Goal: Transaction & Acquisition: Purchase product/service

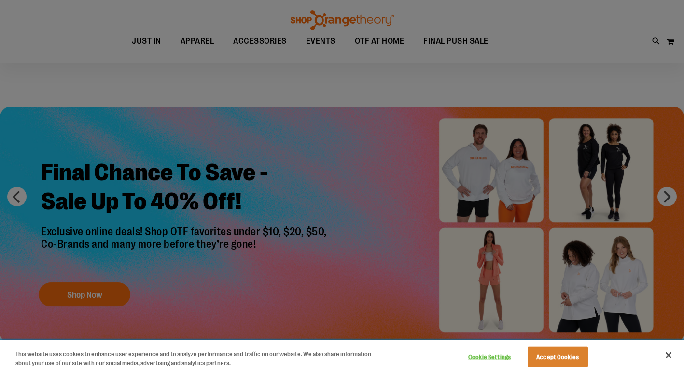
scroll to position [144, 0]
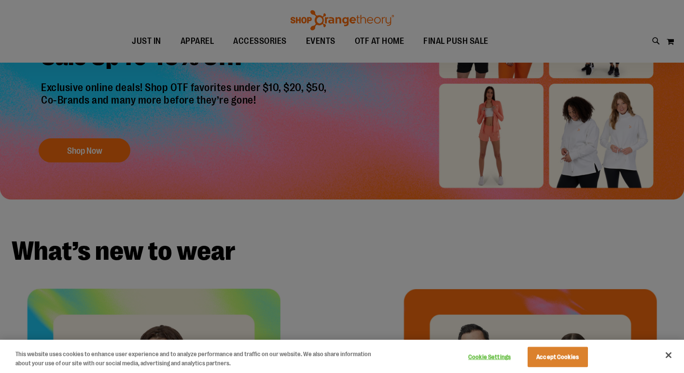
type input "**********"
click at [565, 356] on button "Accept Cookies" at bounding box center [557, 357] width 60 height 20
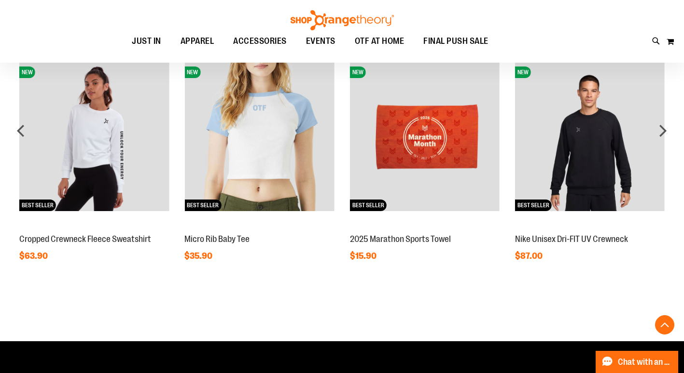
scroll to position [723, 0]
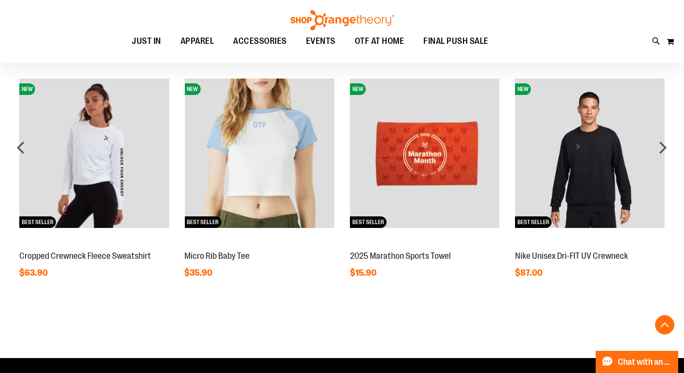
click at [433, 159] on img at bounding box center [425, 154] width 150 height 150
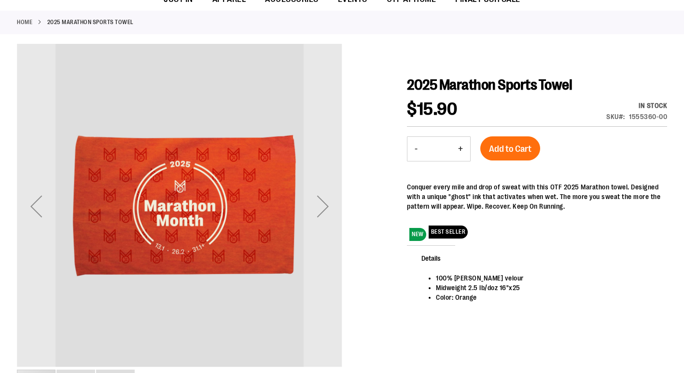
scroll to position [96, 0]
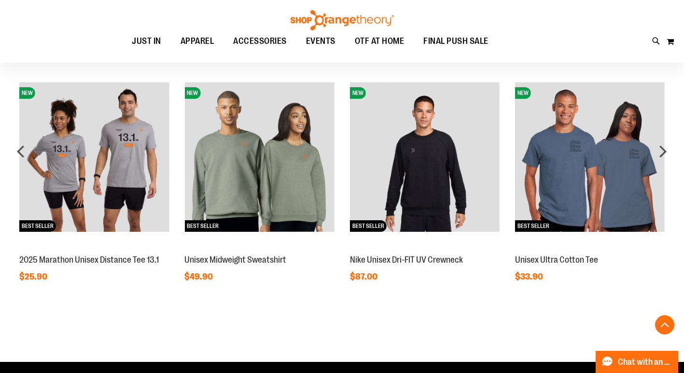
scroll to position [771, 0]
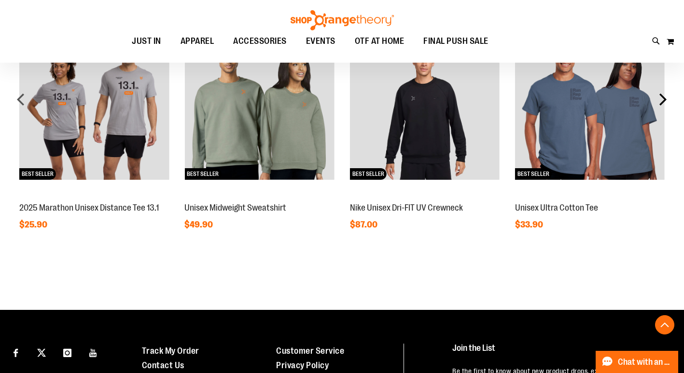
type input "**********"
click at [665, 100] on div "next" at bounding box center [662, 99] width 19 height 19
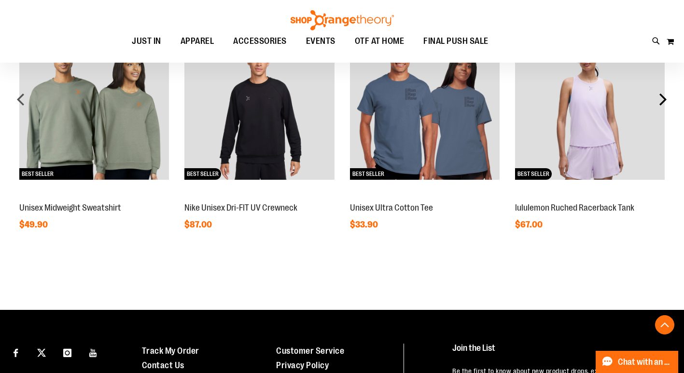
click at [665, 100] on div "next" at bounding box center [662, 99] width 19 height 19
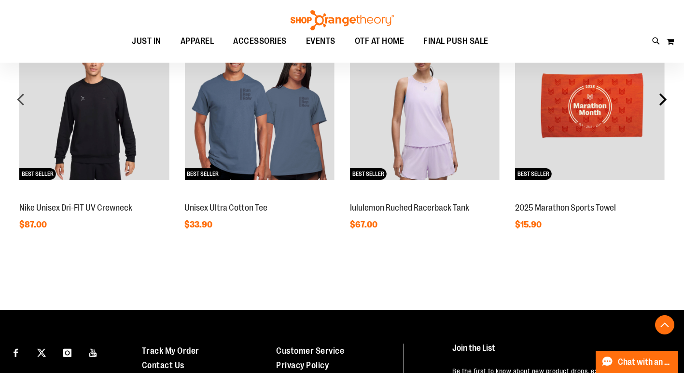
click at [665, 100] on div "next" at bounding box center [662, 99] width 19 height 19
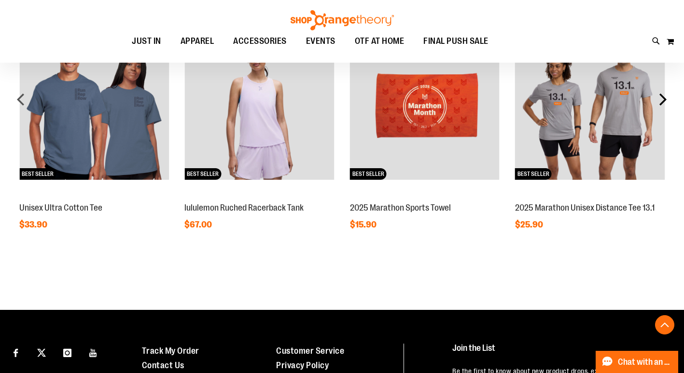
click at [664, 100] on div "next" at bounding box center [662, 99] width 19 height 19
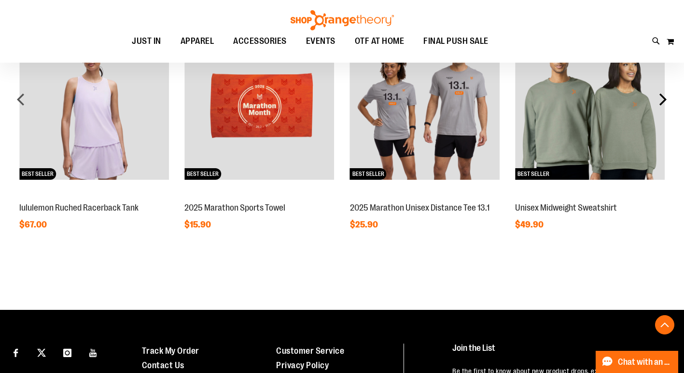
click at [659, 101] on div "next" at bounding box center [662, 99] width 19 height 19
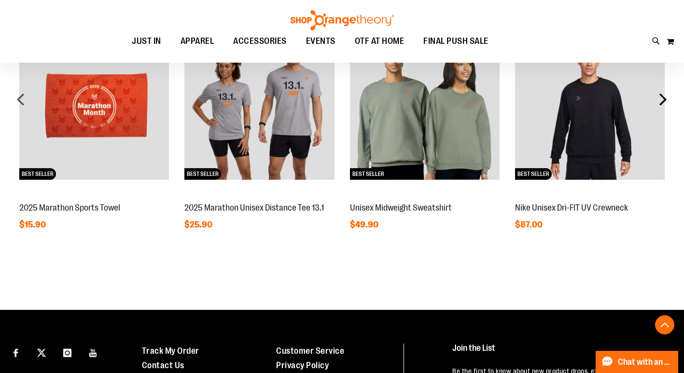
click at [659, 101] on div "next" at bounding box center [662, 99] width 19 height 19
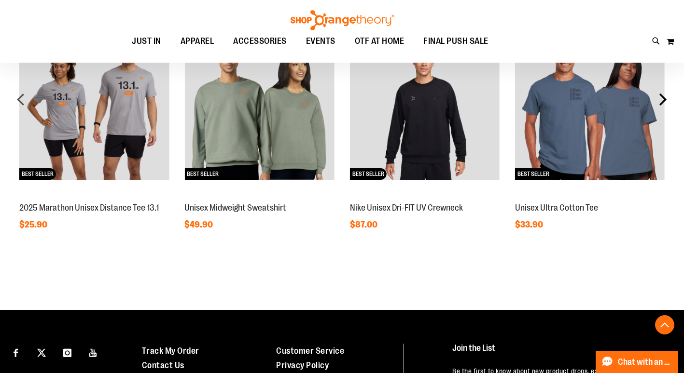
click at [659, 101] on div "next" at bounding box center [662, 99] width 19 height 19
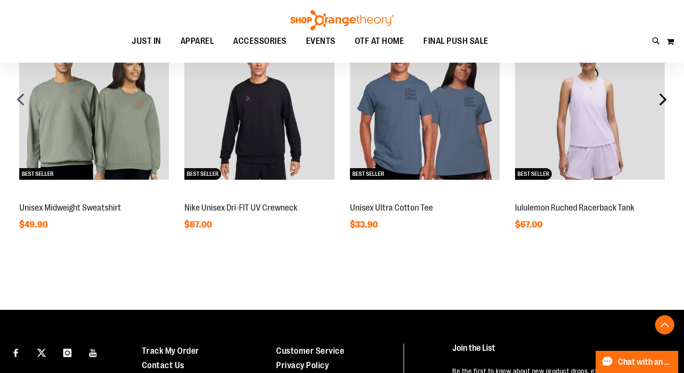
click at [659, 101] on div "next" at bounding box center [662, 99] width 19 height 19
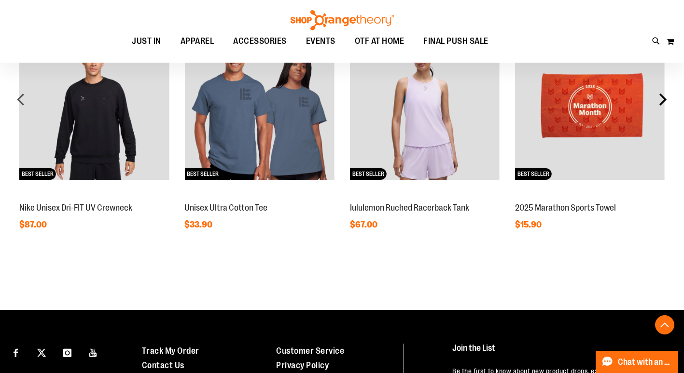
click at [659, 101] on div "next" at bounding box center [662, 99] width 19 height 19
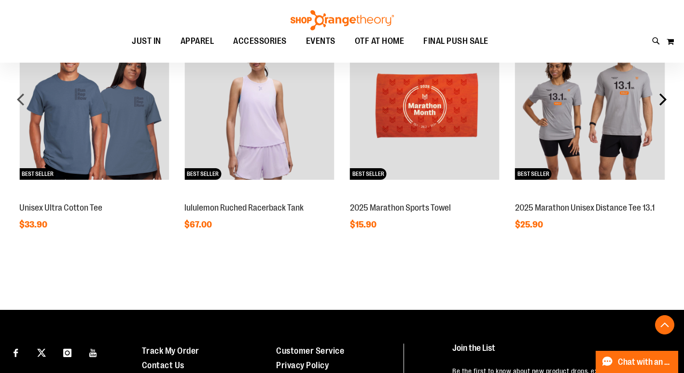
click at [662, 104] on div "next" at bounding box center [662, 99] width 19 height 19
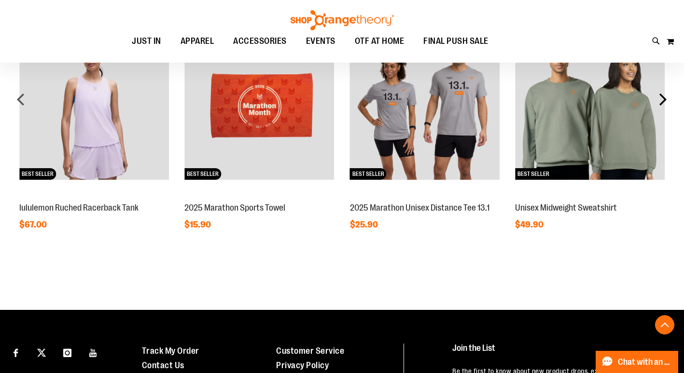
click at [662, 104] on div "next" at bounding box center [662, 99] width 19 height 19
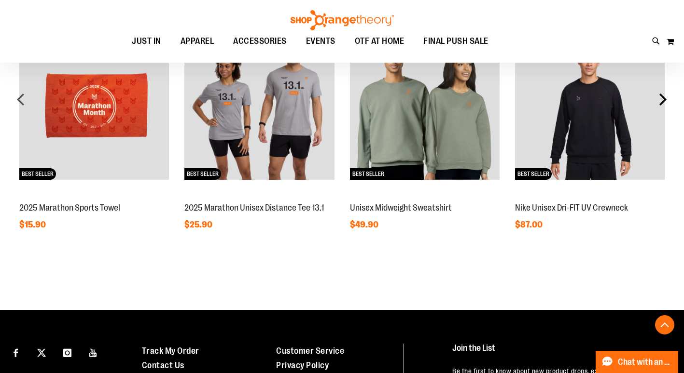
click at [662, 104] on div "next" at bounding box center [662, 99] width 19 height 19
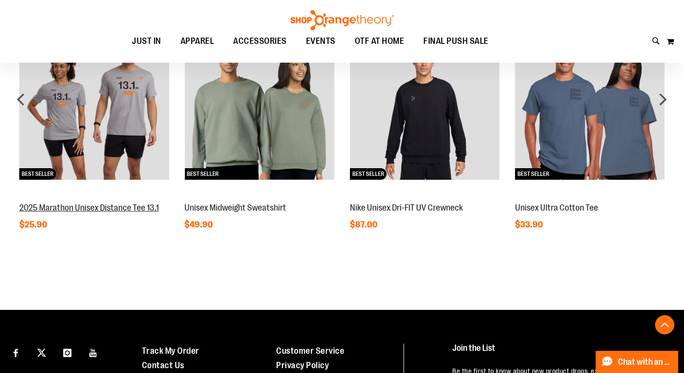
click at [110, 211] on link "2025 Marathon Unisex Distance Tee 13.1" at bounding box center [88, 208] width 139 height 10
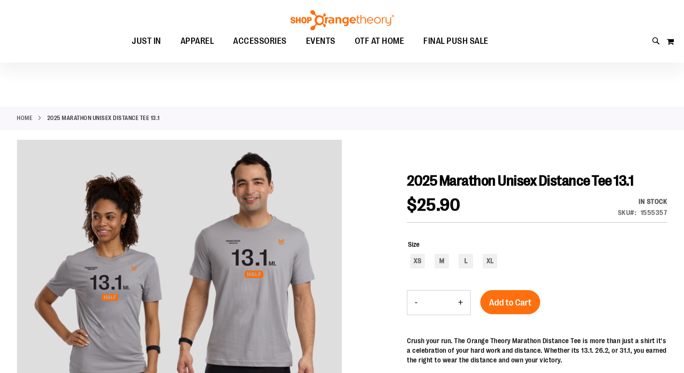
scroll to position [96, 0]
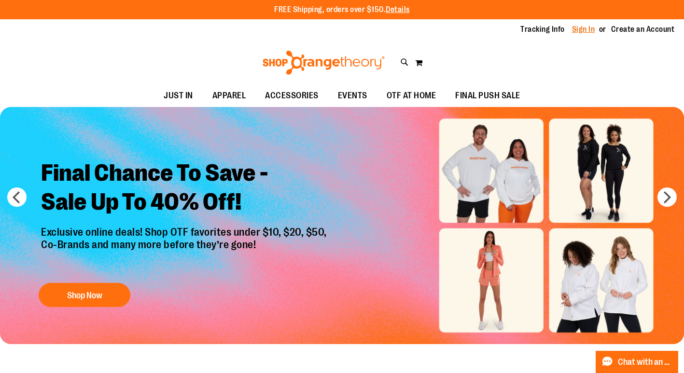
type input "**********"
click at [583, 27] on link "Sign In" at bounding box center [583, 29] width 23 height 11
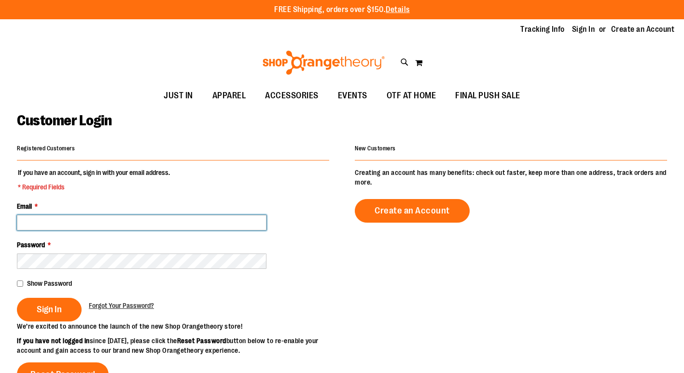
type input "**********"
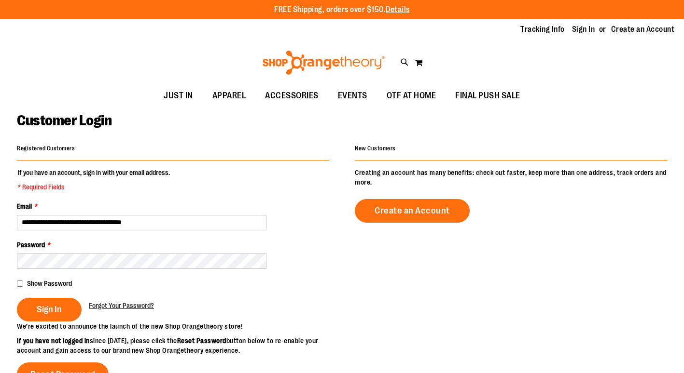
type input "**********"
click at [46, 309] on span "Sign In" at bounding box center [49, 309] width 25 height 11
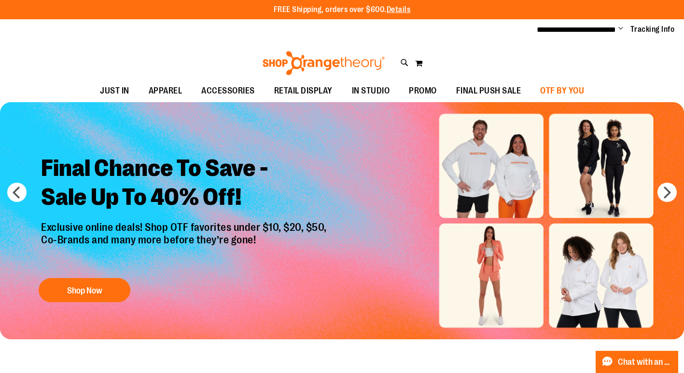
type input "**********"
click at [567, 90] on span "OTF BY YOU" at bounding box center [562, 91] width 44 height 22
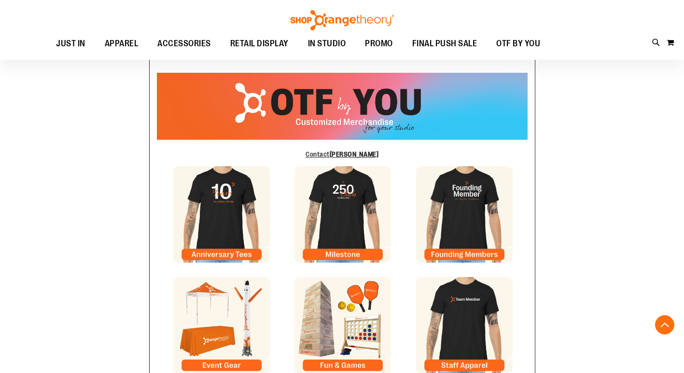
scroll to position [192, 0]
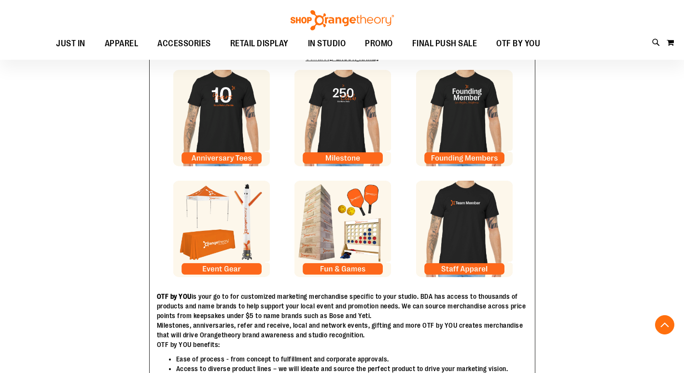
type input "**********"
click at [346, 249] on img at bounding box center [342, 229] width 96 height 96
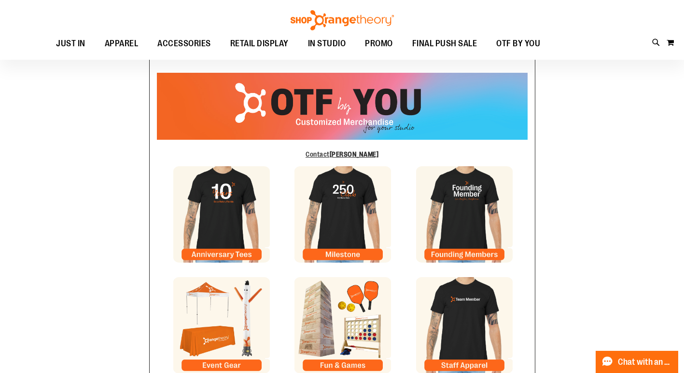
scroll to position [144, 0]
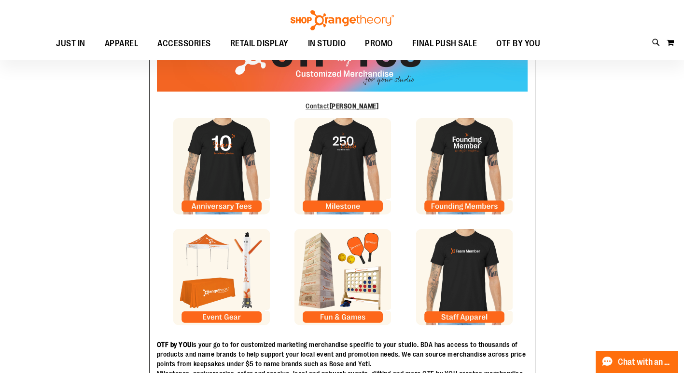
click at [356, 292] on img at bounding box center [342, 277] width 96 height 96
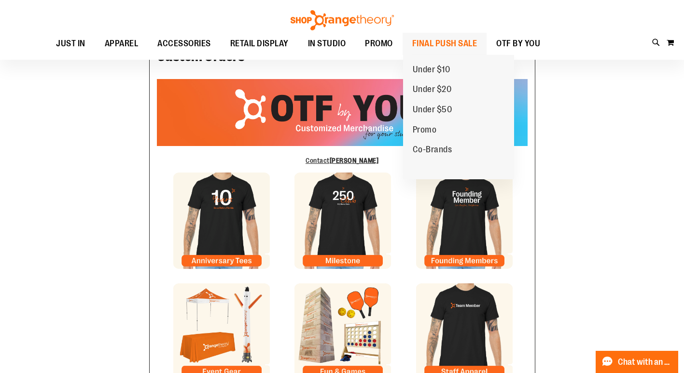
scroll to position [0, 0]
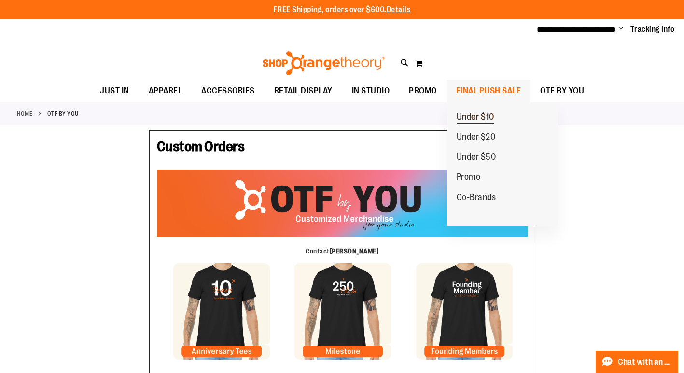
click at [470, 115] on span "Under $10" at bounding box center [475, 118] width 38 height 12
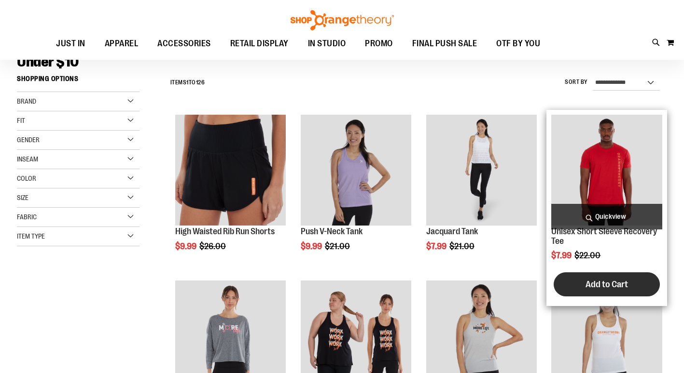
scroll to position [144, 0]
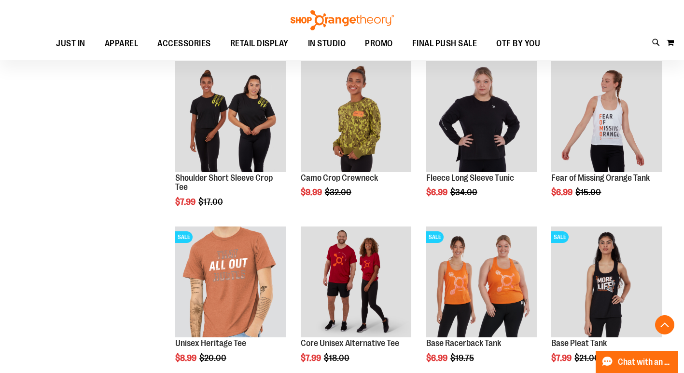
scroll to position [675, 0]
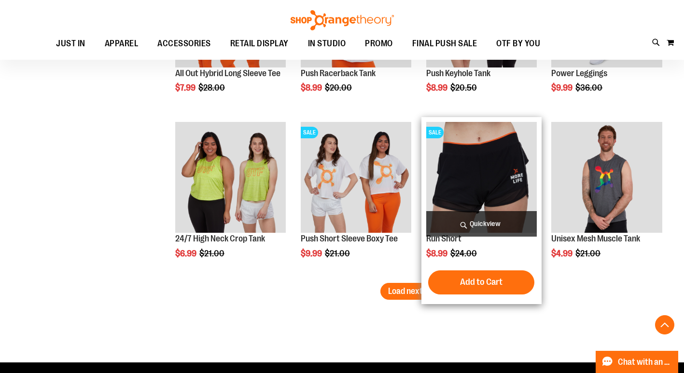
scroll to position [1398, 0]
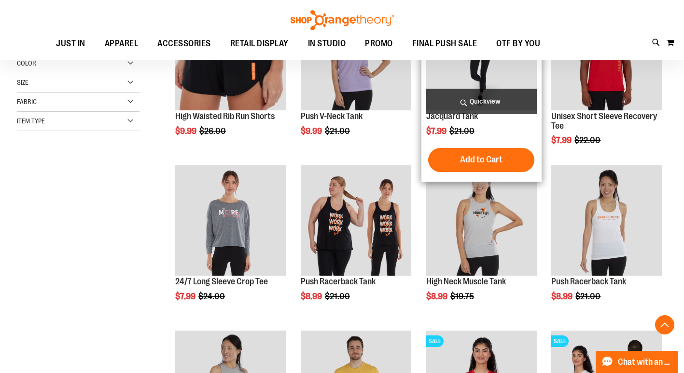
scroll to position [192, 0]
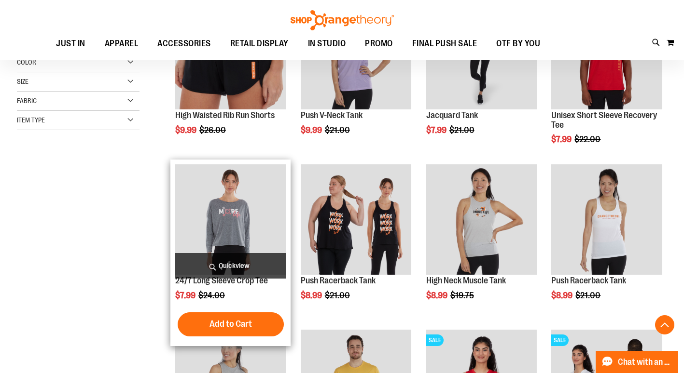
type input "**********"
click at [236, 235] on img "product" at bounding box center [230, 219] width 110 height 110
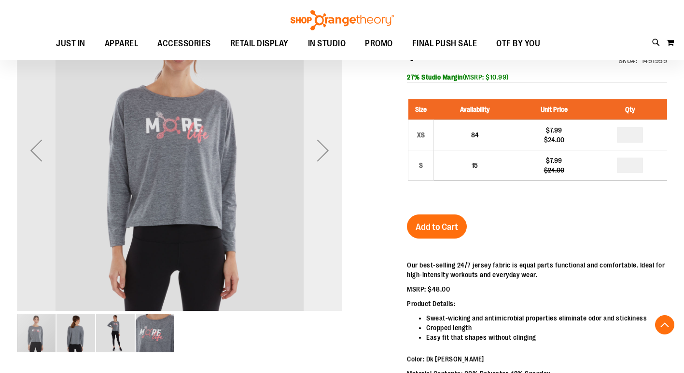
scroll to position [145, 0]
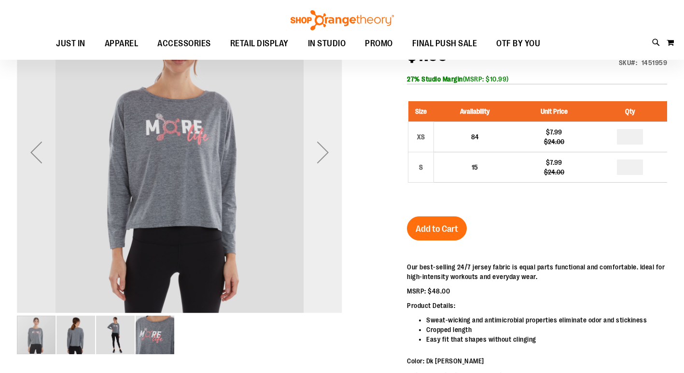
type input "**********"
click at [321, 152] on div "Next" at bounding box center [322, 152] width 39 height 39
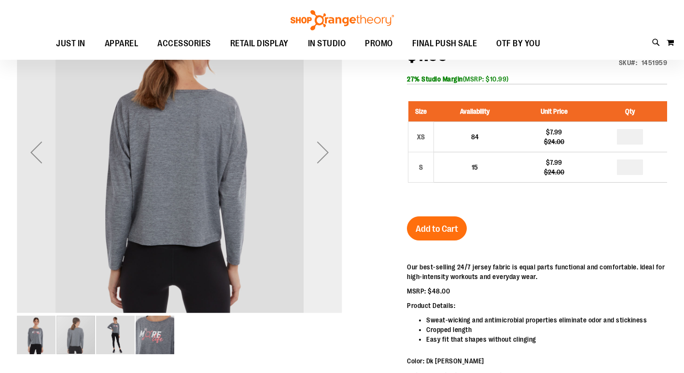
click at [321, 152] on div "Next" at bounding box center [322, 152] width 39 height 39
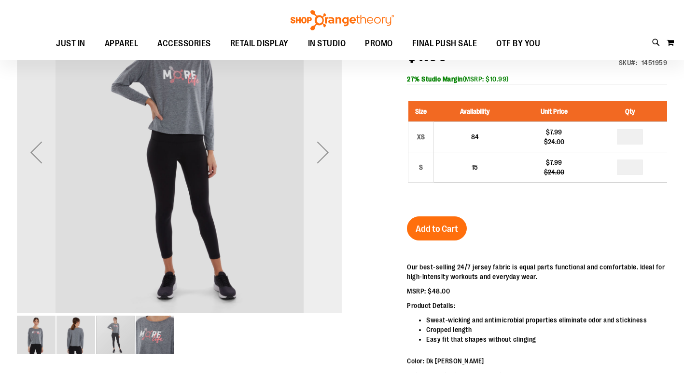
click at [323, 152] on div "Next" at bounding box center [322, 152] width 39 height 39
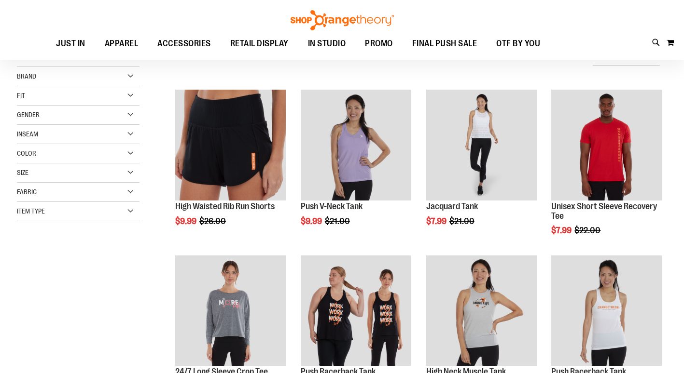
scroll to position [91, 0]
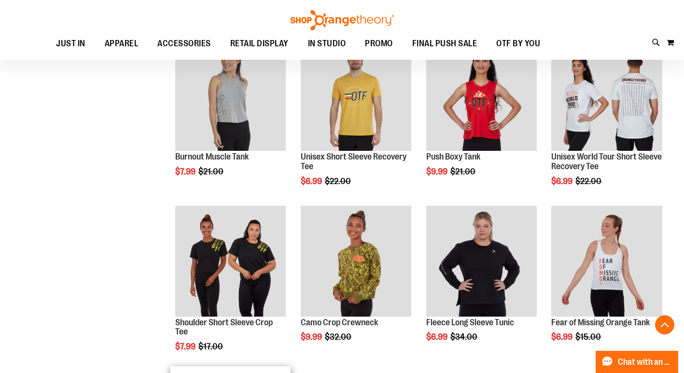
scroll to position [525, 0]
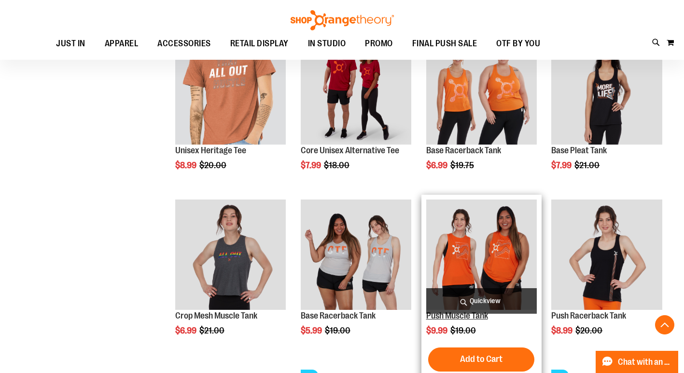
scroll to position [911, 0]
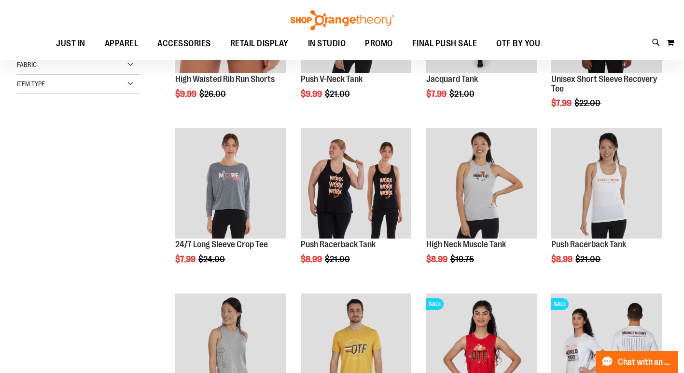
scroll to position [144, 0]
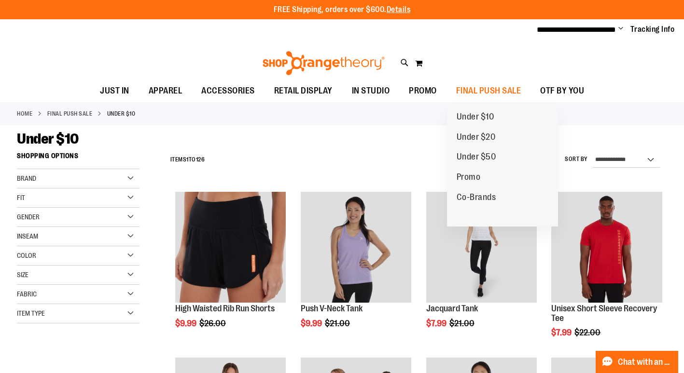
type input "**********"
click at [486, 137] on span "Under $20" at bounding box center [475, 138] width 39 height 12
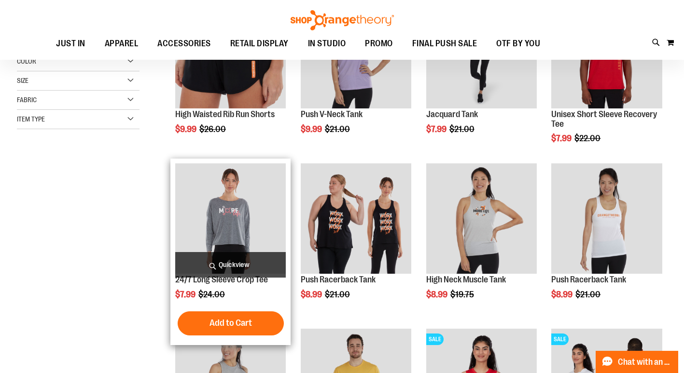
scroll to position [96, 0]
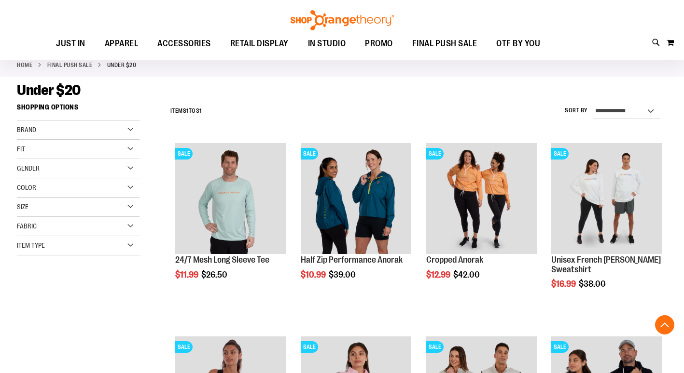
scroll to position [192, 0]
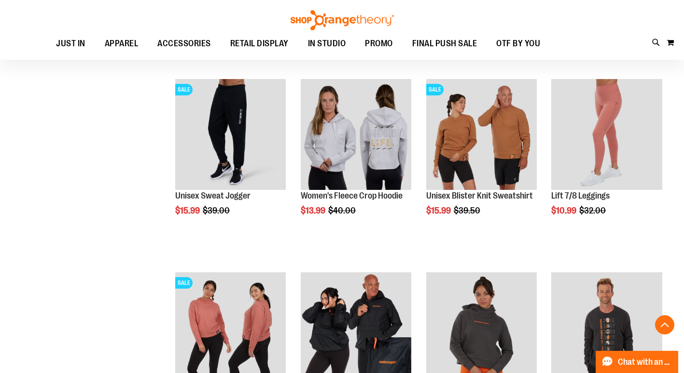
scroll to position [482, 0]
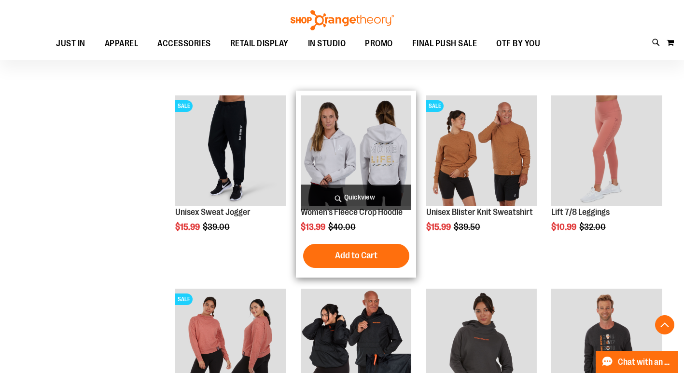
type input "**********"
click at [377, 133] on img "product" at bounding box center [356, 151] width 110 height 110
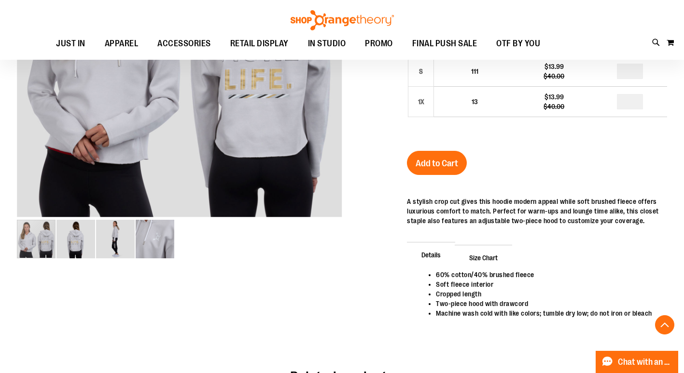
scroll to position [48, 0]
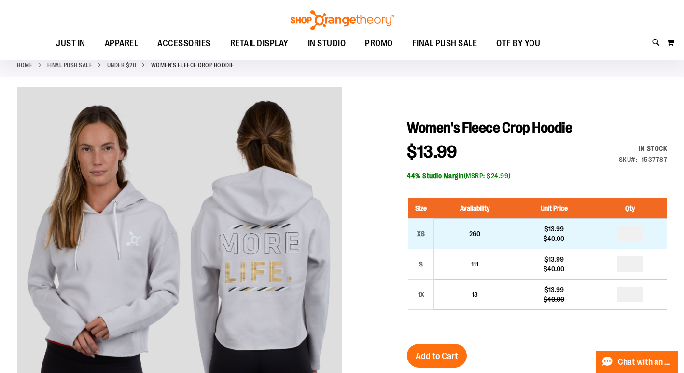
type input "**********"
click at [635, 233] on input "number" at bounding box center [630, 233] width 26 height 15
type input "*"
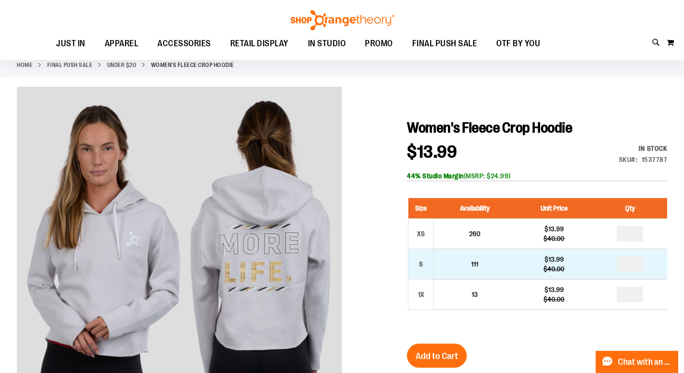
type input "*"
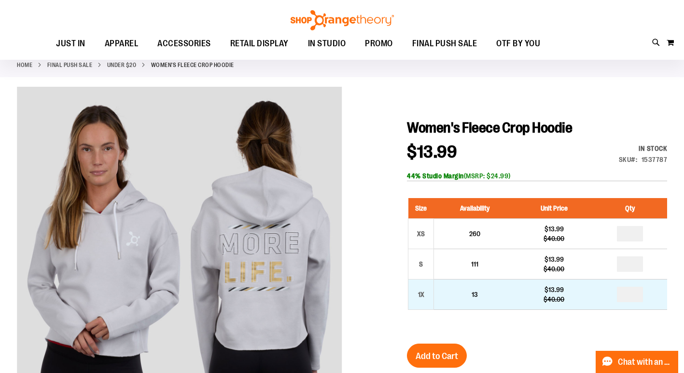
type input "*"
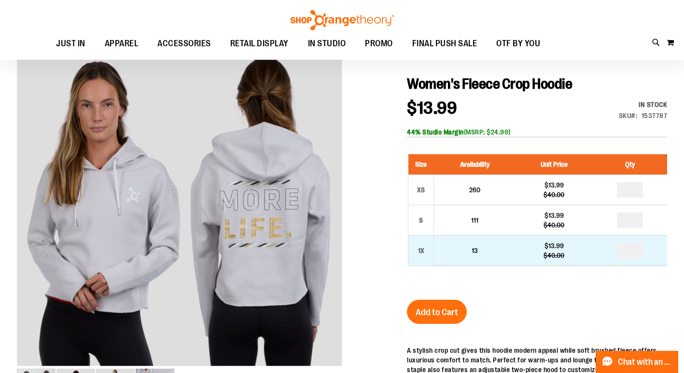
scroll to position [144, 0]
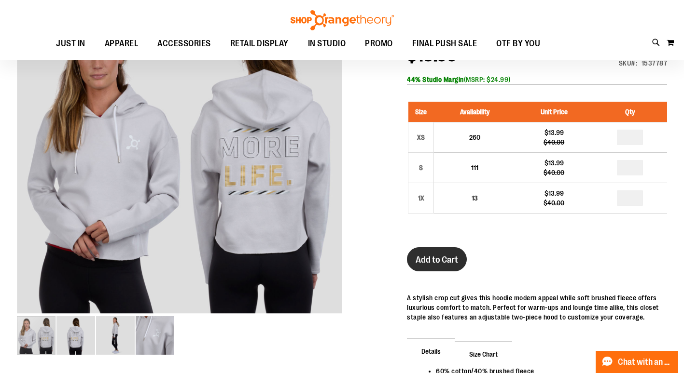
click at [442, 259] on span "Add to Cart" at bounding box center [436, 260] width 42 height 11
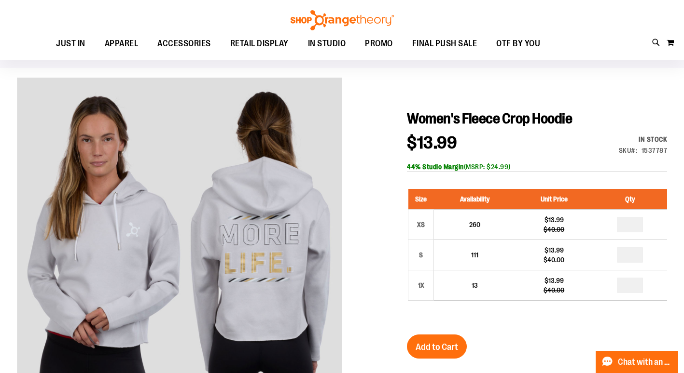
scroll to position [0, 0]
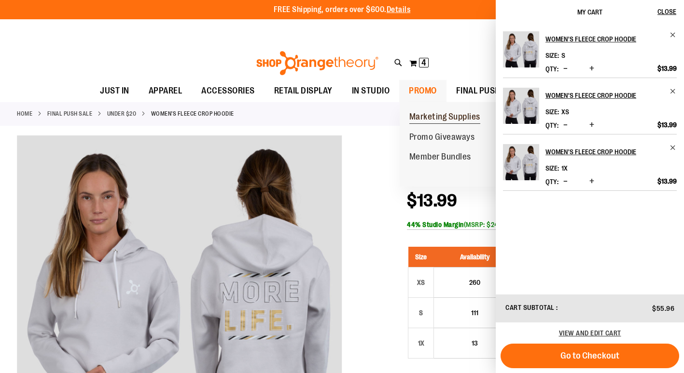
click at [431, 117] on span "Marketing Supplies" at bounding box center [444, 118] width 71 height 12
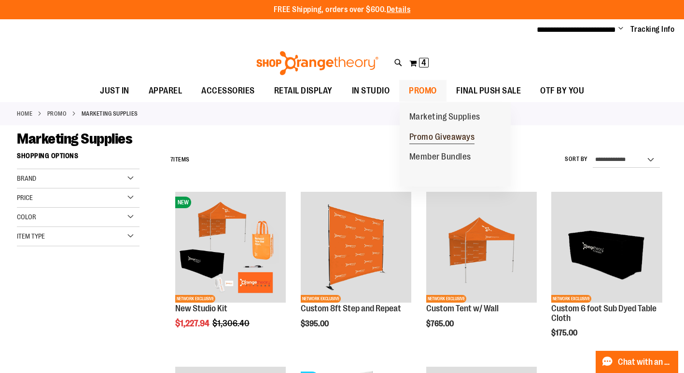
type input "**********"
click at [434, 137] on span "Promo Giveaways" at bounding box center [442, 138] width 66 height 12
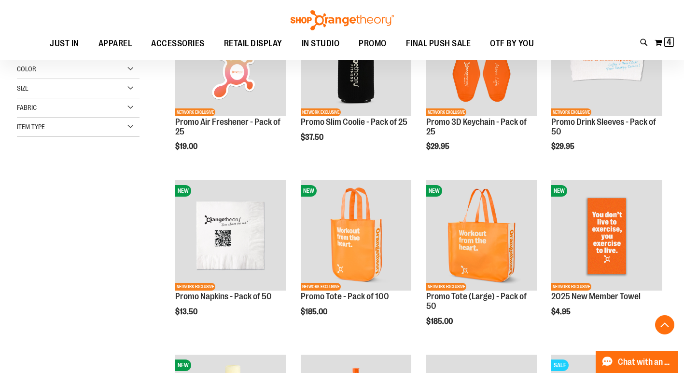
scroll to position [192, 0]
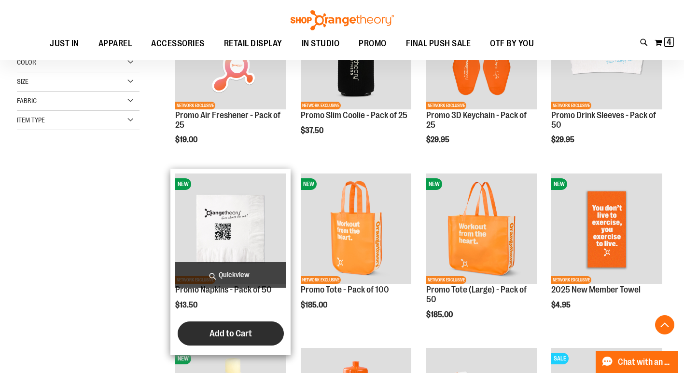
type input "**********"
click at [228, 336] on span "Add to Cart" at bounding box center [230, 334] width 42 height 11
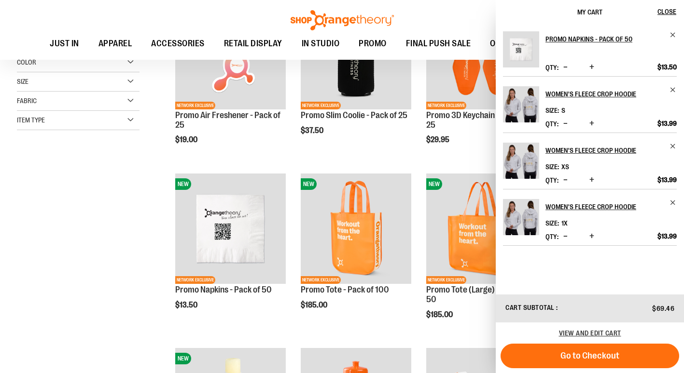
click at [591, 64] on span "Increase product quantity" at bounding box center [591, 67] width 5 height 10
click at [666, 8] on span "Close" at bounding box center [666, 12] width 19 height 8
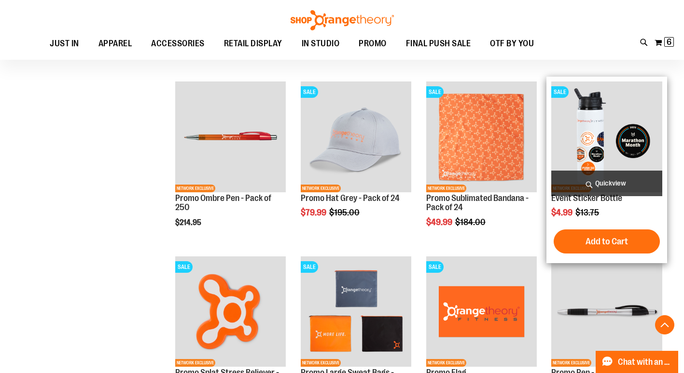
scroll to position [820, 0]
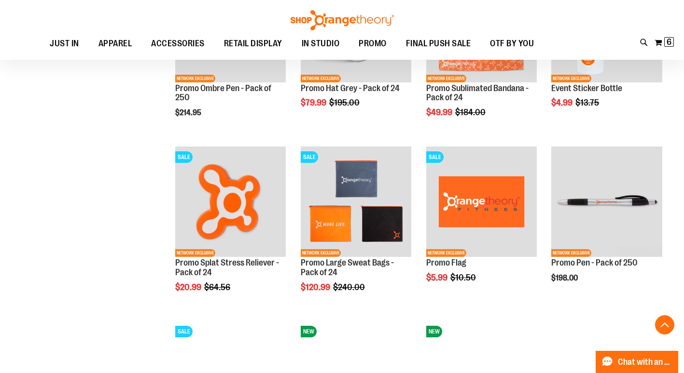
scroll to position [916, 0]
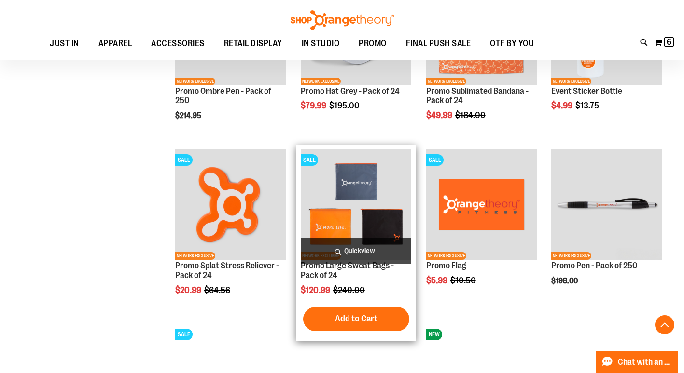
click at [360, 221] on img "product" at bounding box center [356, 205] width 110 height 110
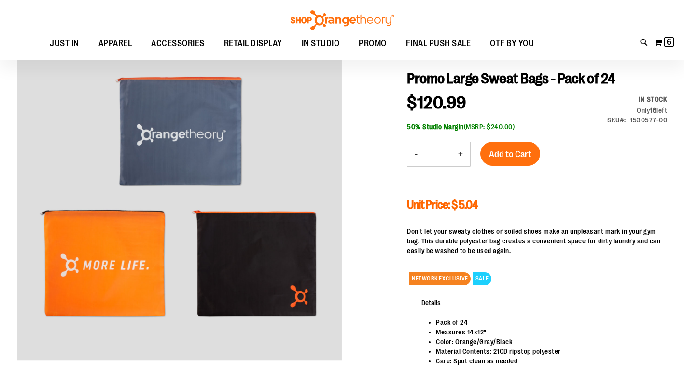
scroll to position [96, 0]
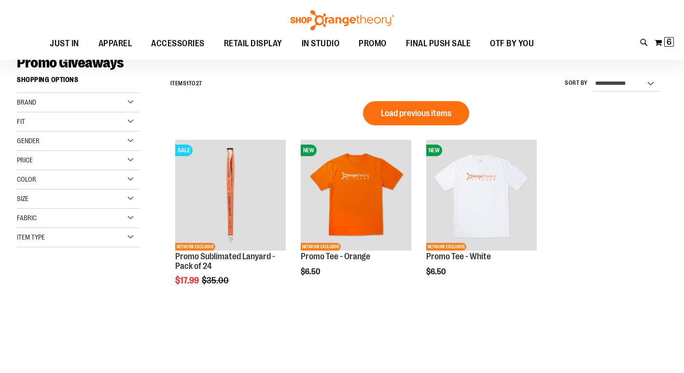
scroll to position [96, 0]
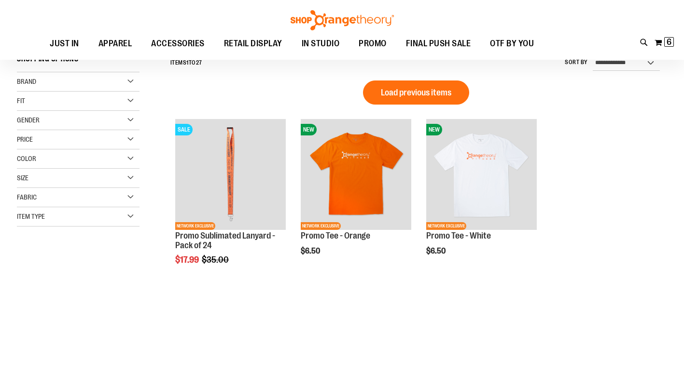
type input "**********"
click at [411, 98] on button "Load previous items" at bounding box center [416, 93] width 106 height 24
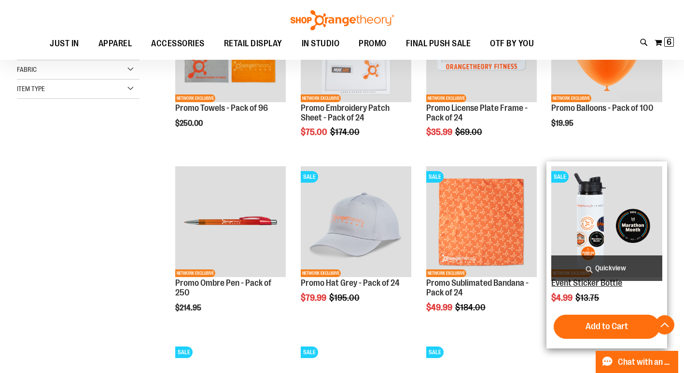
scroll to position [241, 0]
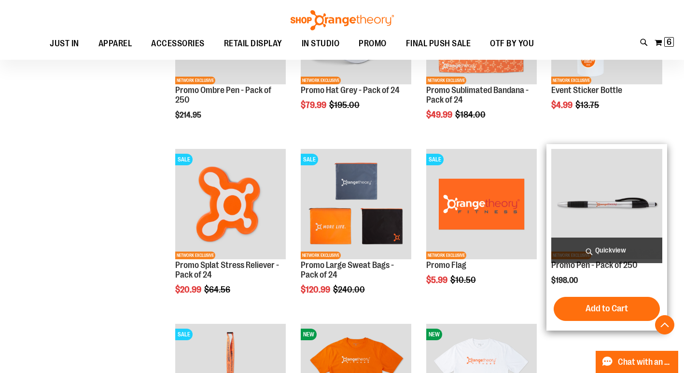
scroll to position [434, 0]
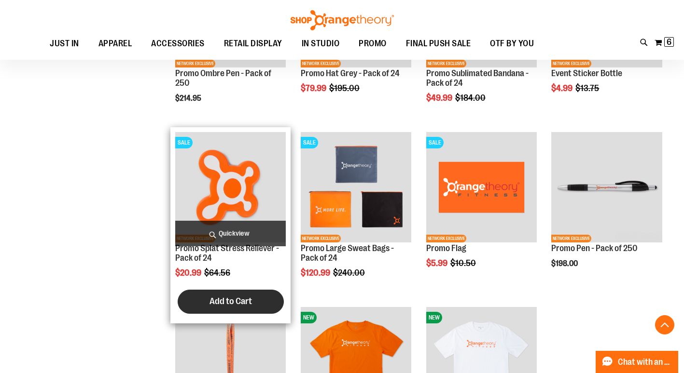
click at [223, 296] on span "Add to Cart" at bounding box center [230, 301] width 42 height 11
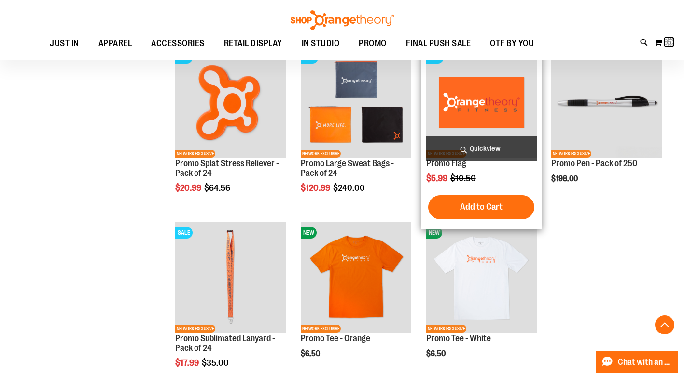
scroll to position [530, 0]
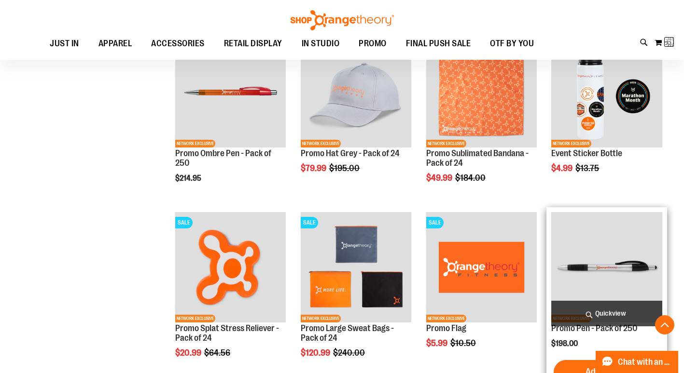
scroll to position [289, 0]
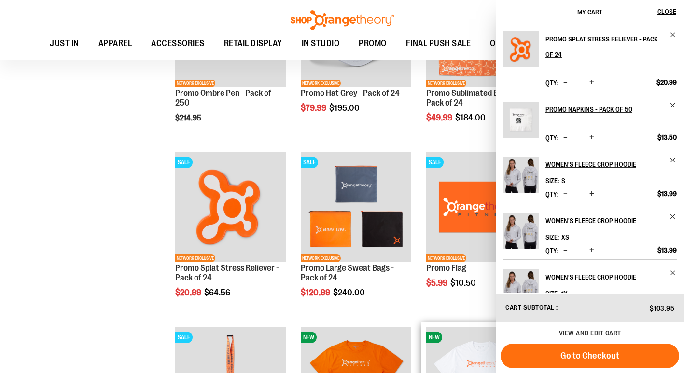
scroll to position [400, 0]
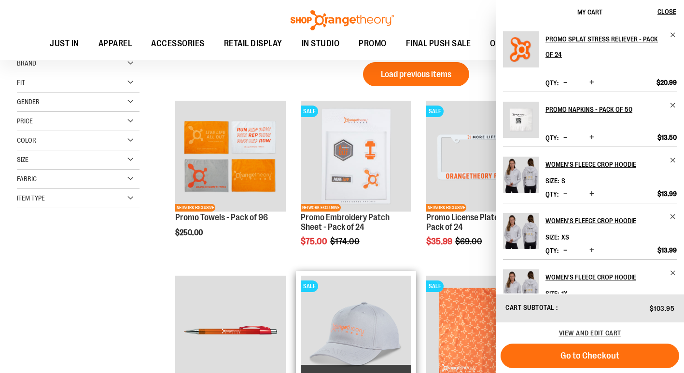
scroll to position [14, 0]
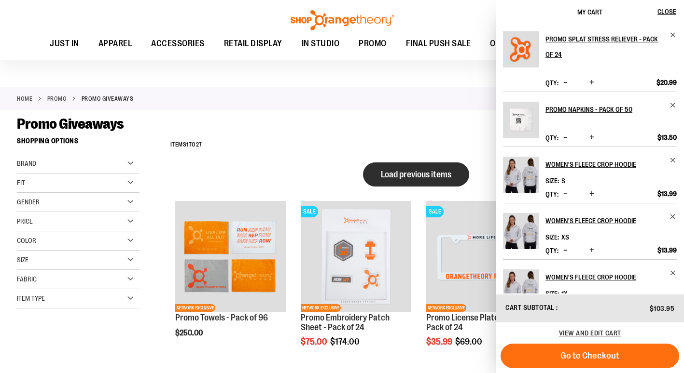
click at [412, 171] on span "Load previous items" at bounding box center [416, 175] width 70 height 10
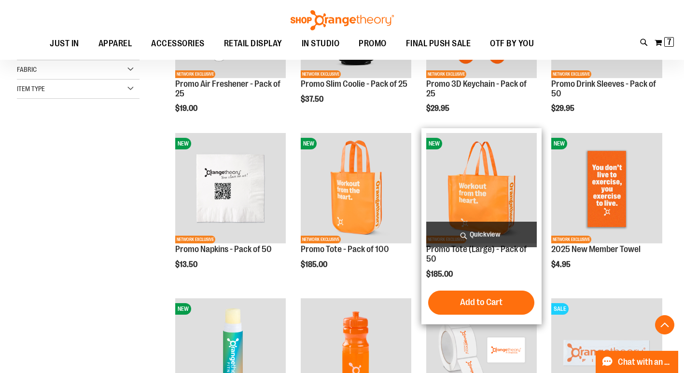
scroll to position [241, 0]
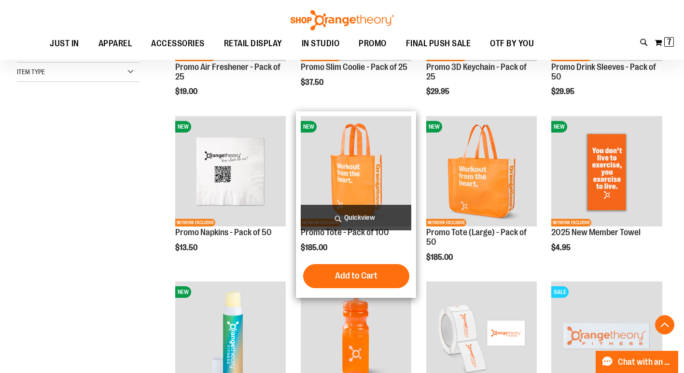
click at [337, 274] on span "Add to Cart" at bounding box center [356, 276] width 42 height 11
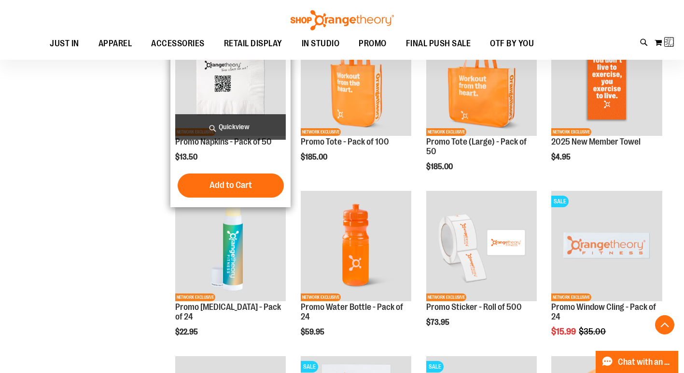
scroll to position [337, 0]
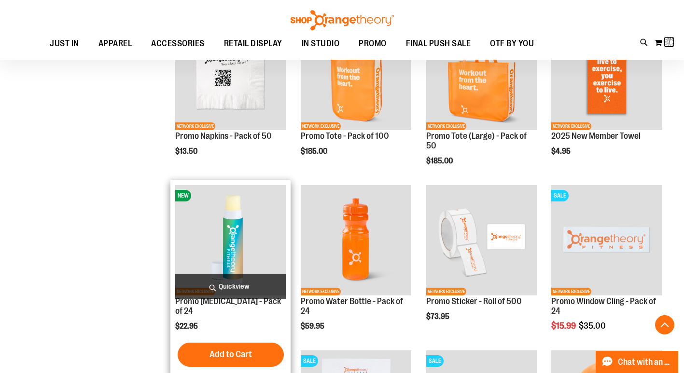
click at [237, 349] on span "Add to Cart" at bounding box center [230, 354] width 42 height 11
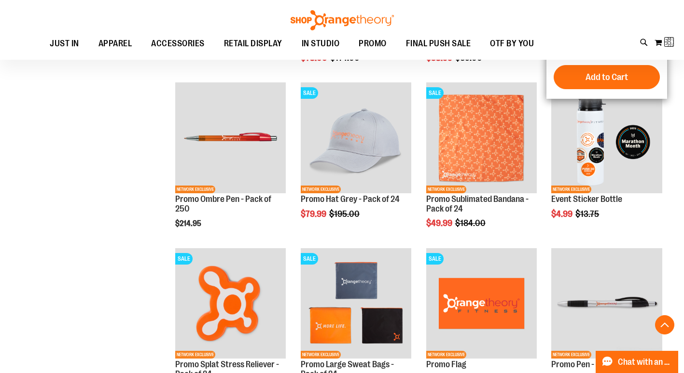
scroll to position [771, 0]
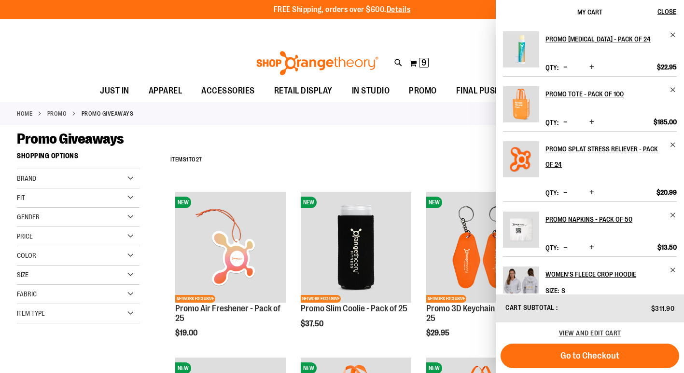
click at [592, 66] on span "Increase product quantity" at bounding box center [591, 67] width 5 height 10
click at [667, 9] on span "Close" at bounding box center [666, 12] width 19 height 8
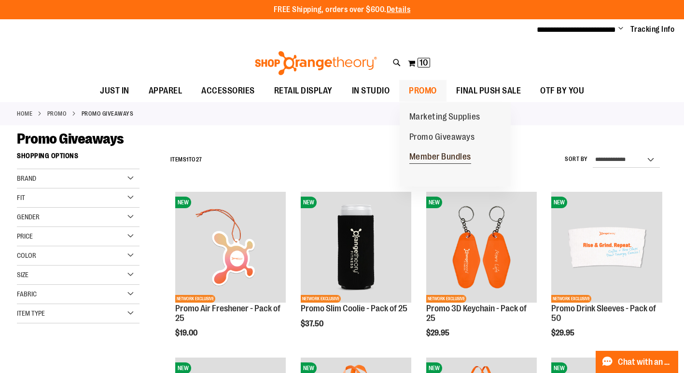
click at [430, 159] on span "Member Bundles" at bounding box center [440, 158] width 62 height 12
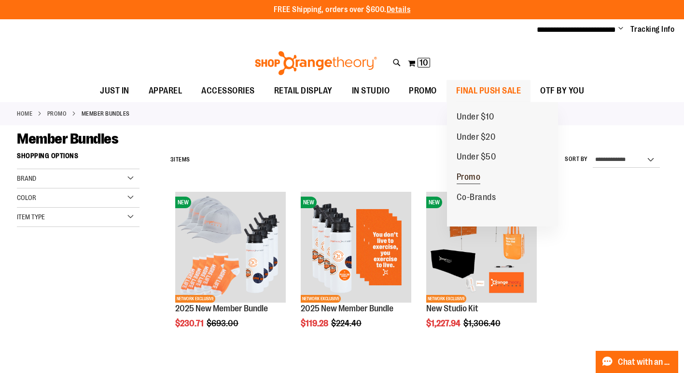
type input "**********"
click at [476, 176] on span "Promo" at bounding box center [468, 178] width 24 height 12
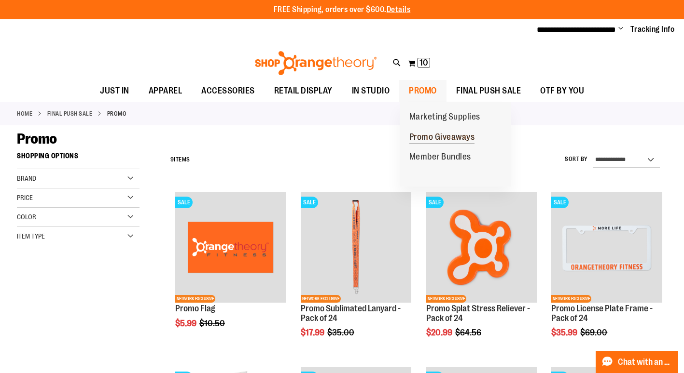
type input "**********"
click at [446, 139] on span "Promo Giveaways" at bounding box center [442, 138] width 66 height 12
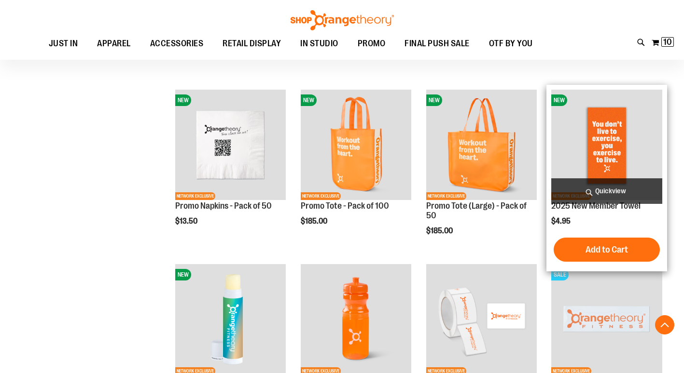
scroll to position [299, 0]
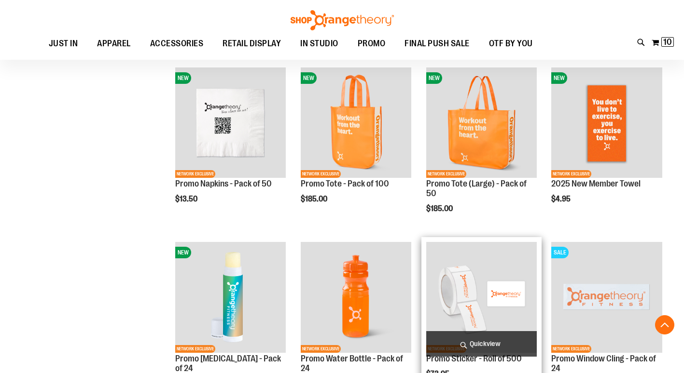
scroll to position [395, 0]
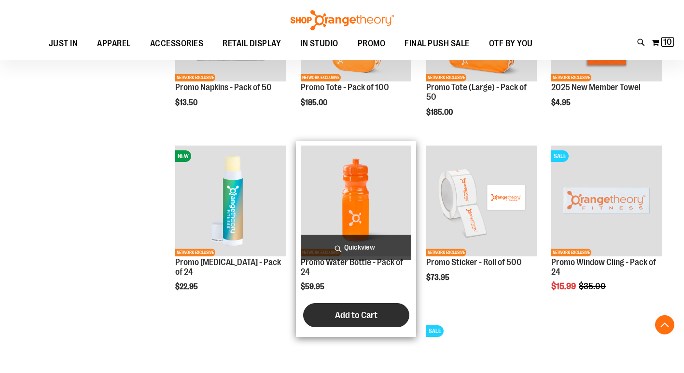
type input "**********"
click at [348, 312] on span "Add to Cart" at bounding box center [356, 315] width 42 height 11
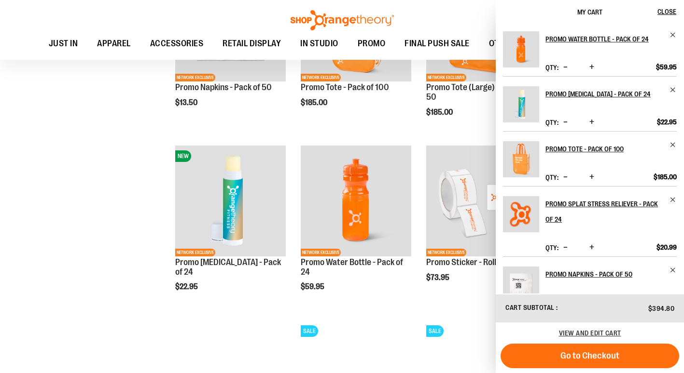
click at [592, 64] on span "Increase product quantity" at bounding box center [591, 67] width 5 height 10
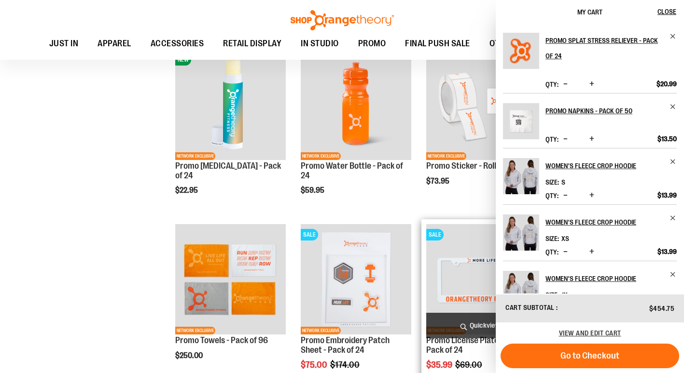
scroll to position [147, 0]
